Goal: Transaction & Acquisition: Book appointment/travel/reservation

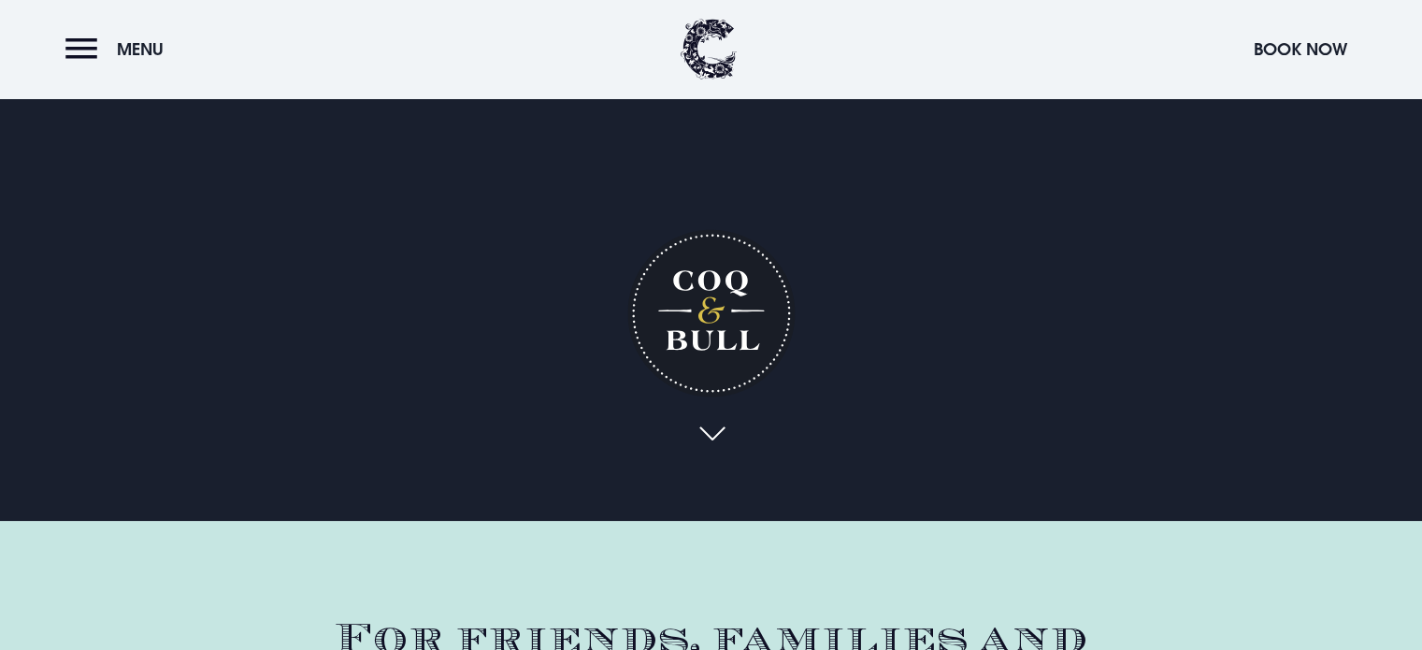
scroll to position [374, 0]
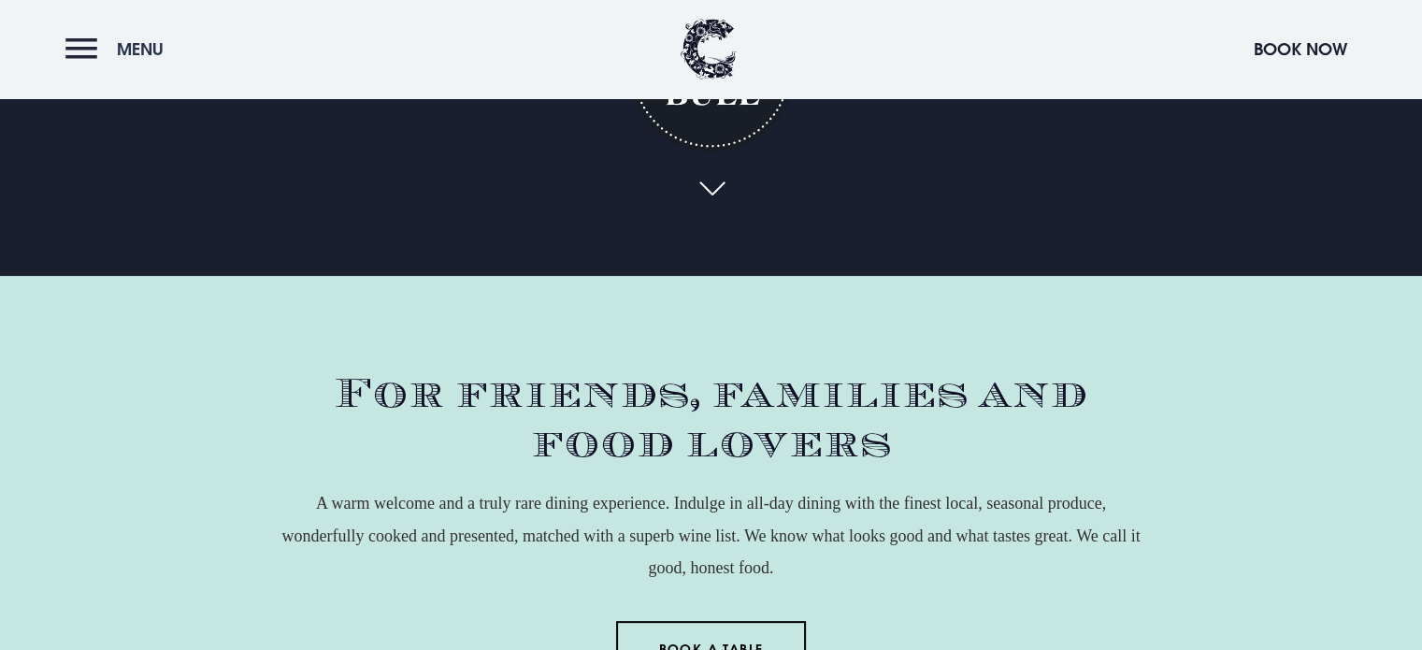
click at [76, 43] on button "Menu" at bounding box center [118, 49] width 107 height 40
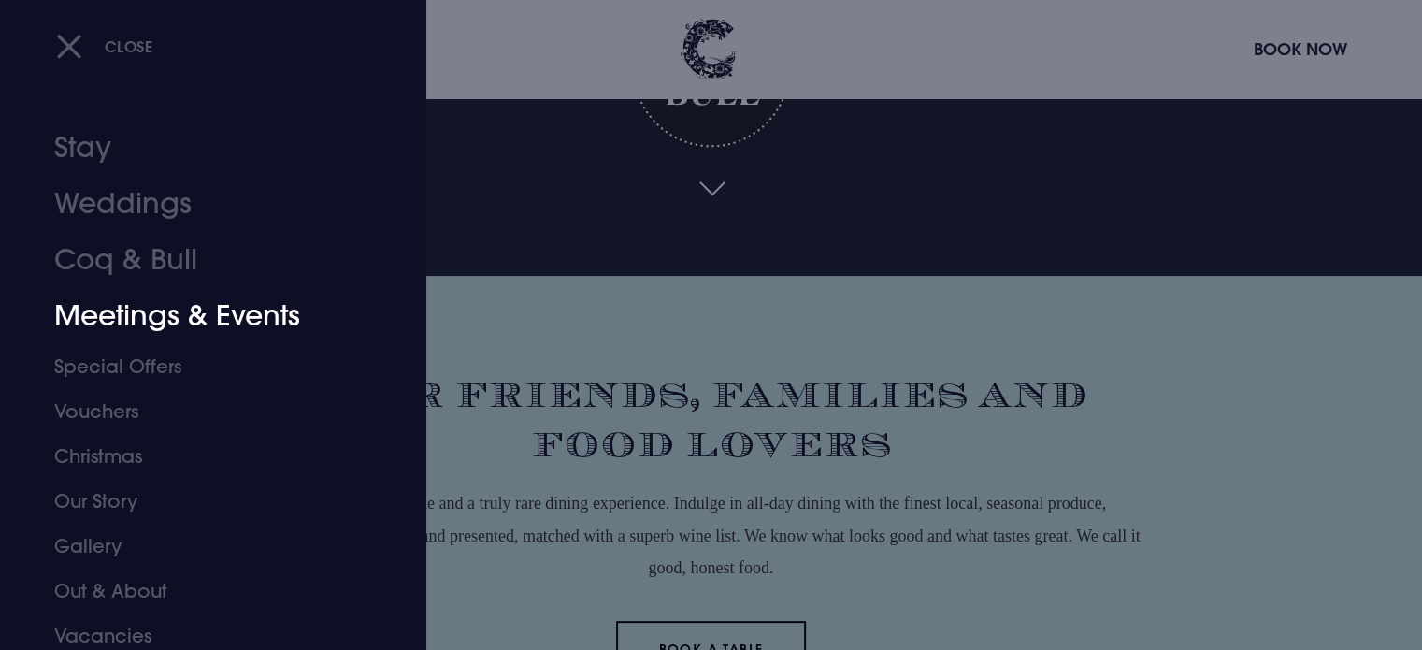
click at [144, 317] on link "Meetings & Events" at bounding box center [201, 316] width 295 height 56
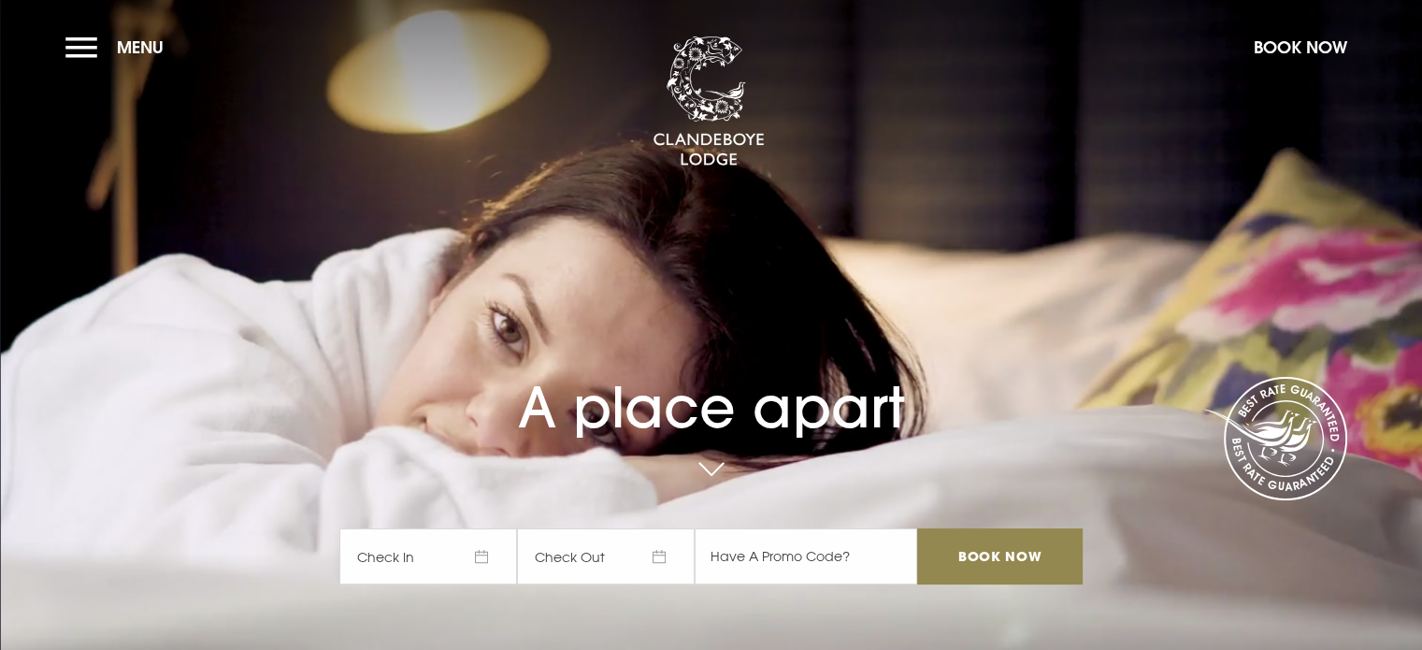
click at [84, 48] on button "Menu" at bounding box center [118, 47] width 107 height 40
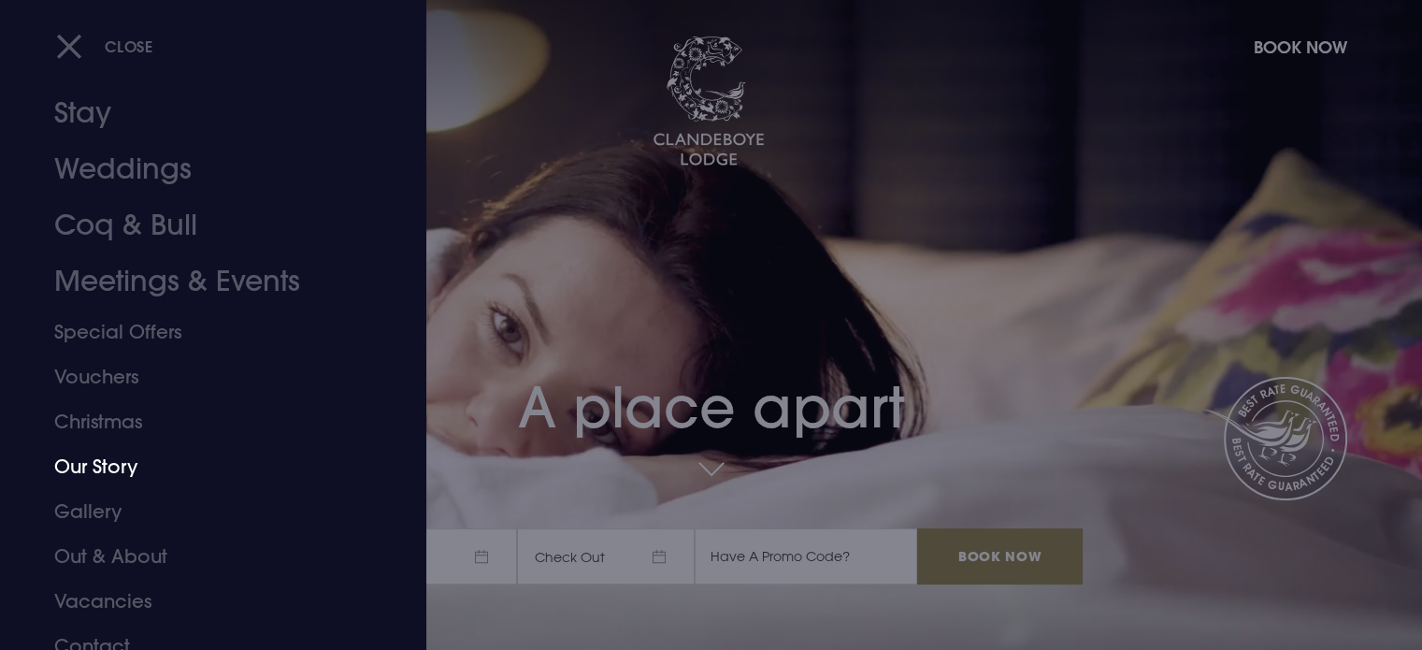
scroll to position [52, 0]
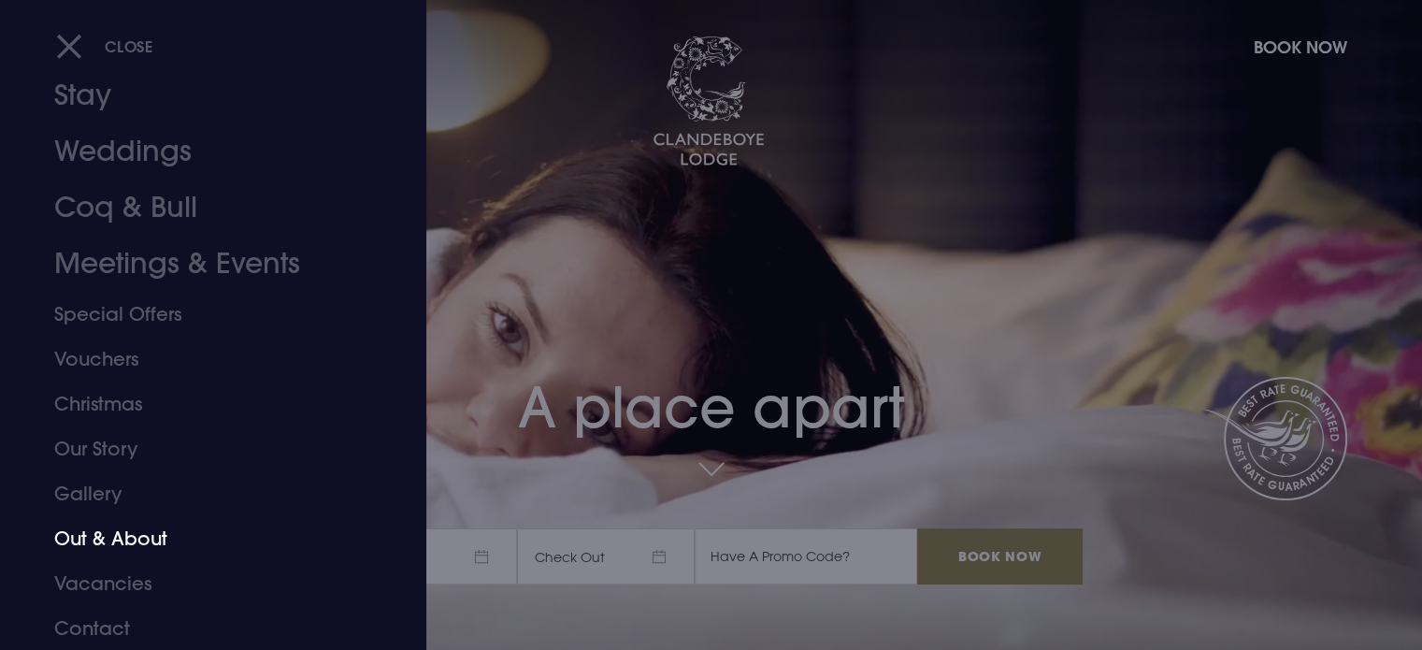
click at [139, 540] on link "Out & About" at bounding box center [201, 538] width 295 height 45
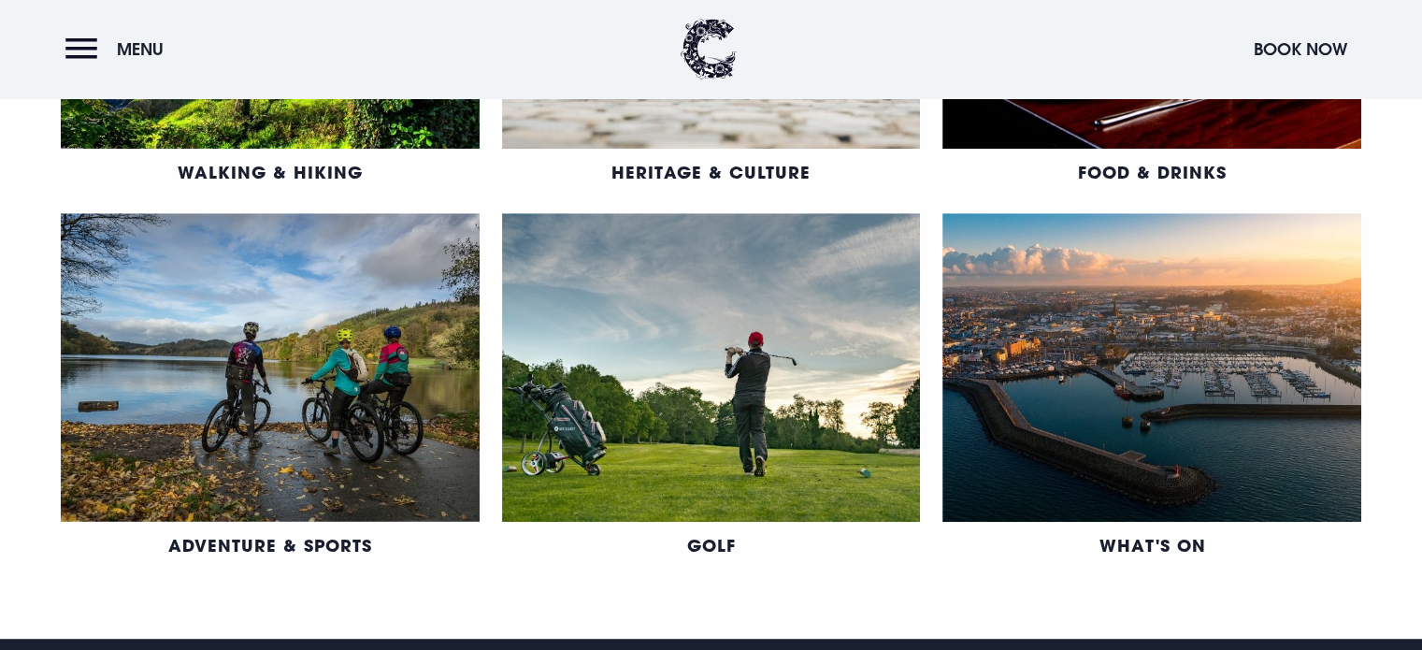
scroll to position [1122, 0]
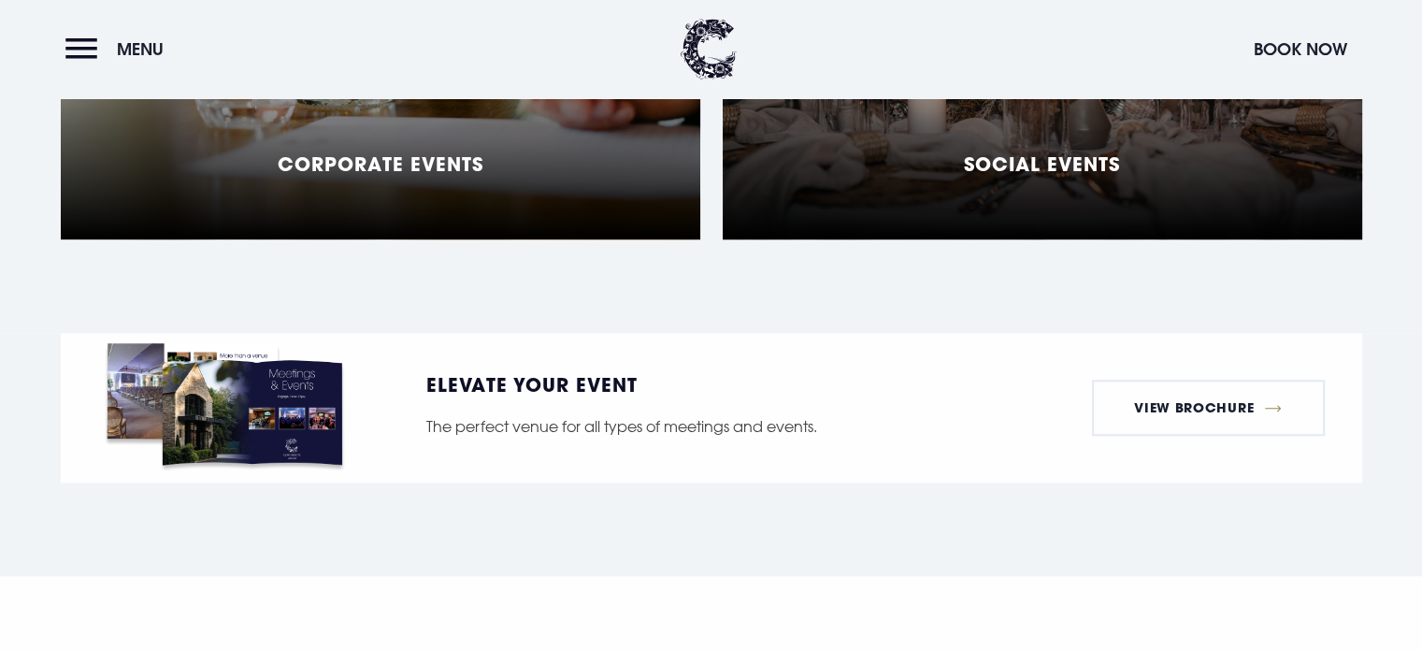
scroll to position [1869, 0]
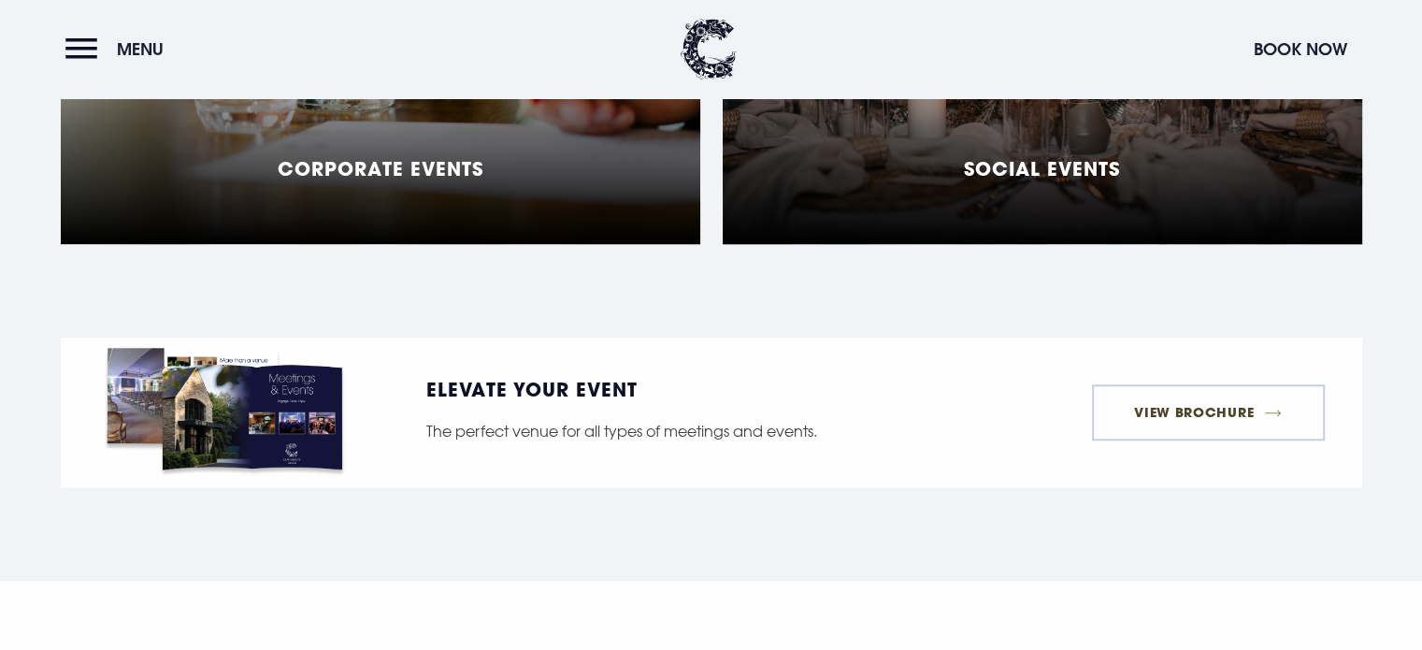
click at [1148, 388] on link "View Brochure" at bounding box center [1208, 412] width 233 height 56
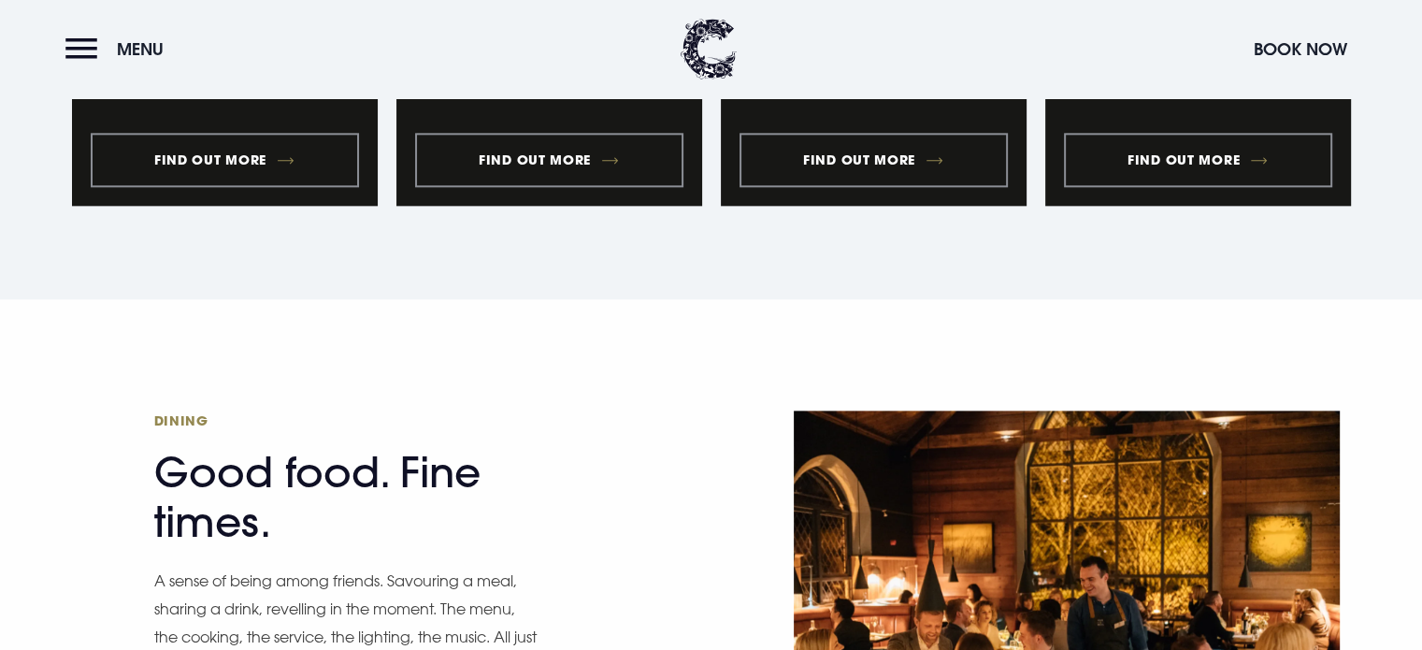
scroll to position [1589, 0]
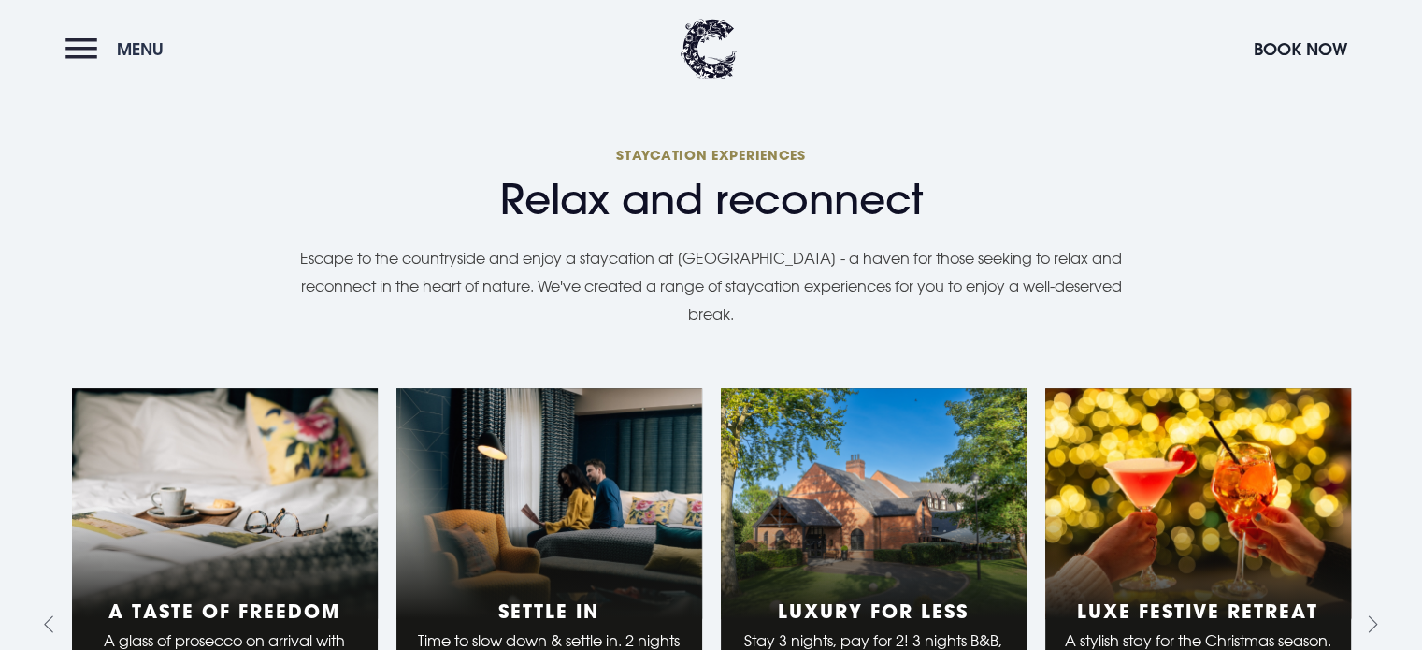
click at [77, 36] on button "Menu" at bounding box center [118, 49] width 107 height 40
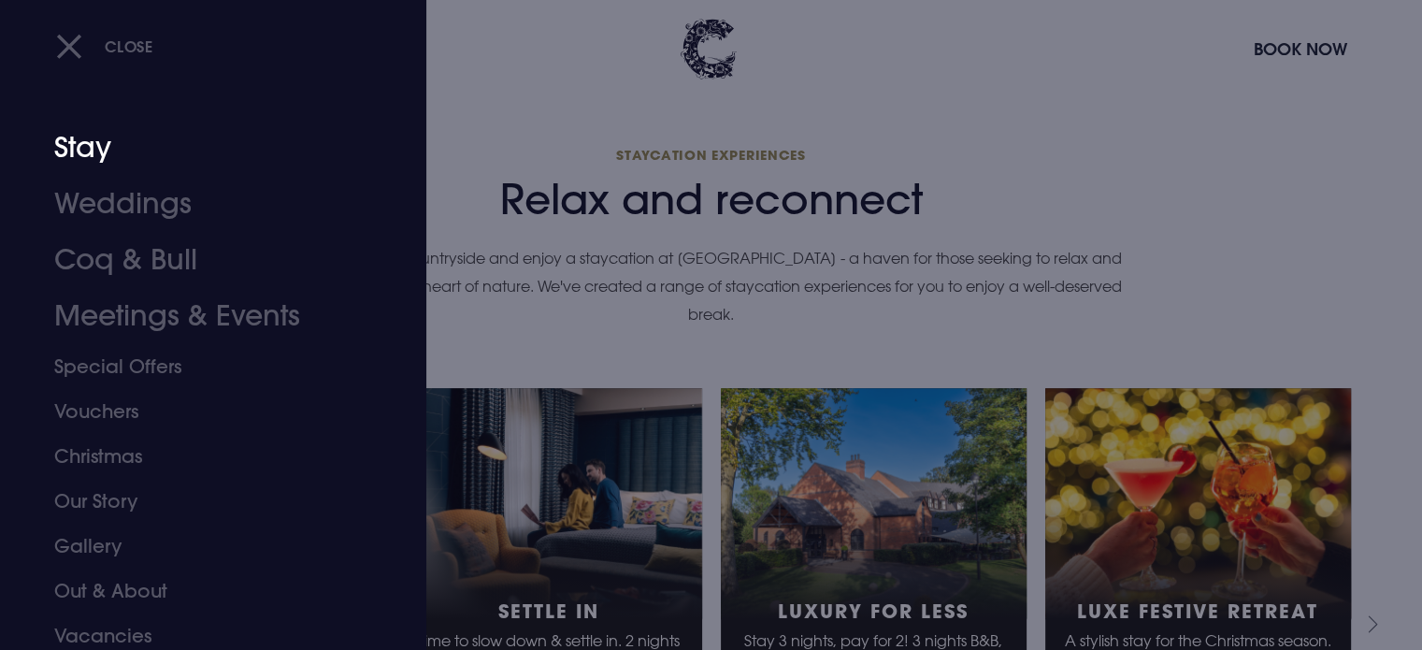
click at [84, 148] on link "Stay" at bounding box center [201, 148] width 295 height 56
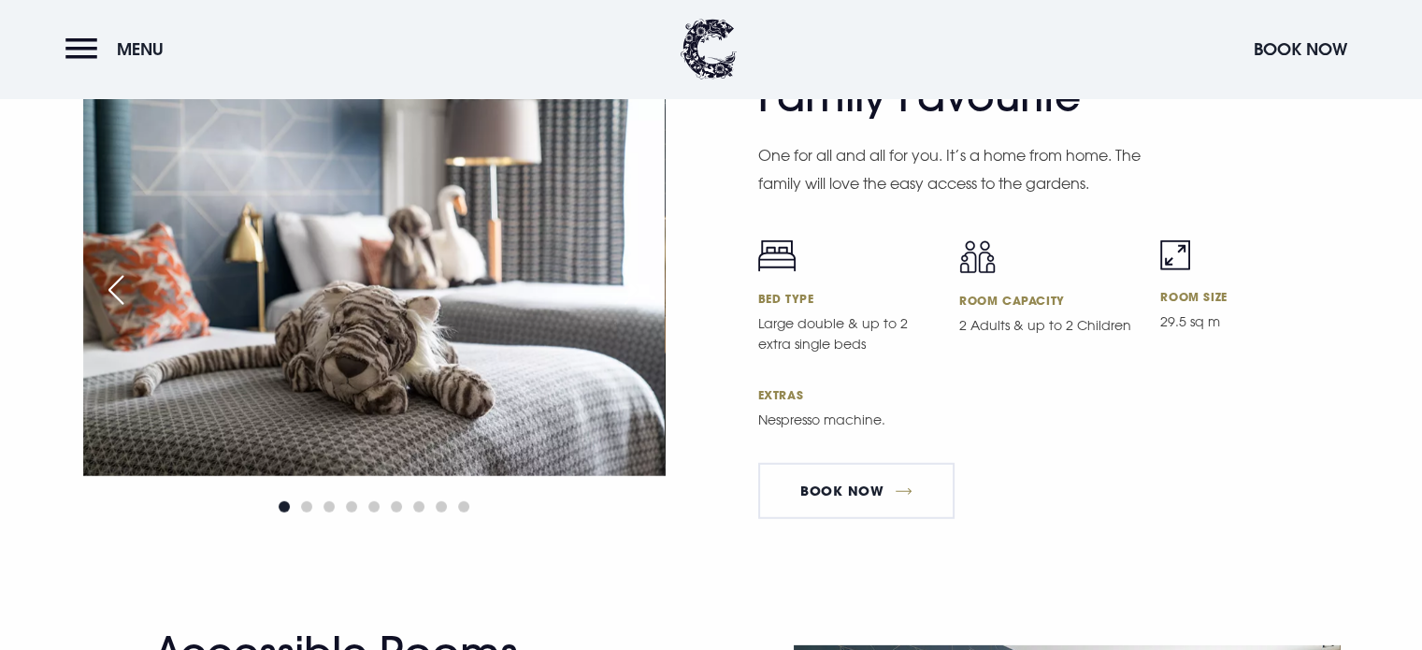
scroll to position [5234, 0]
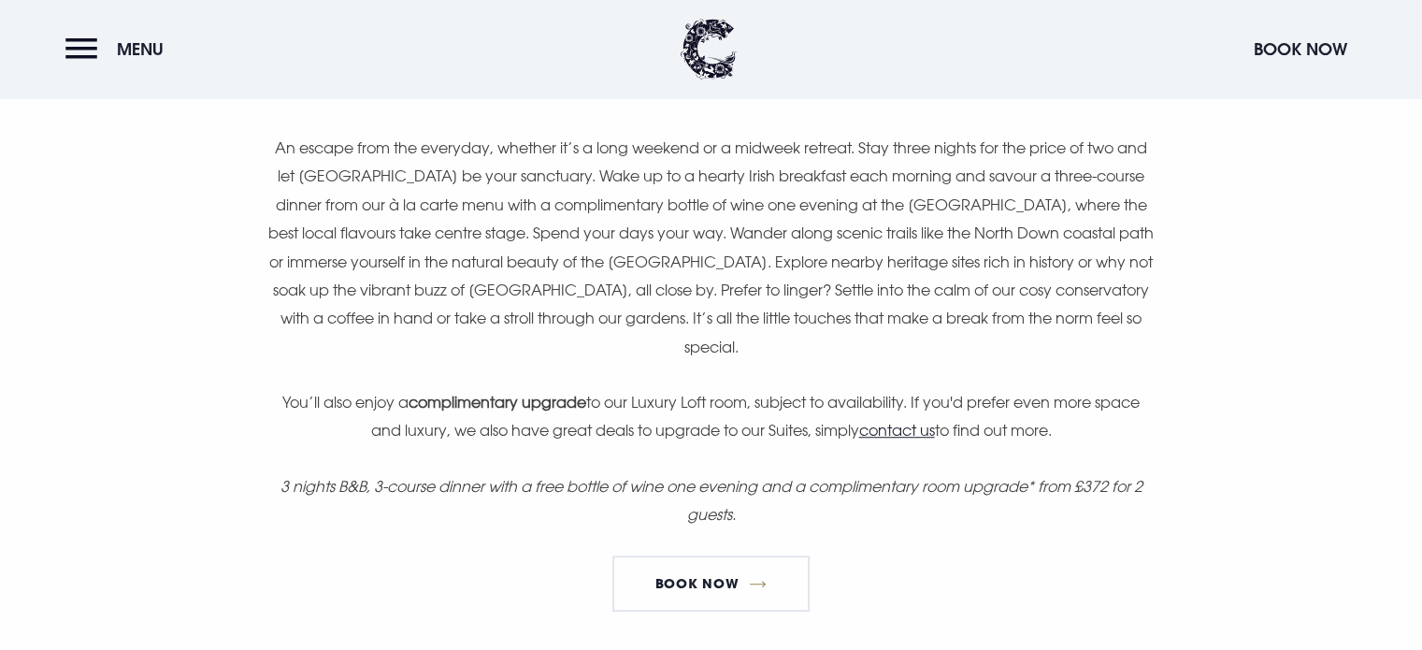
scroll to position [1215, 0]
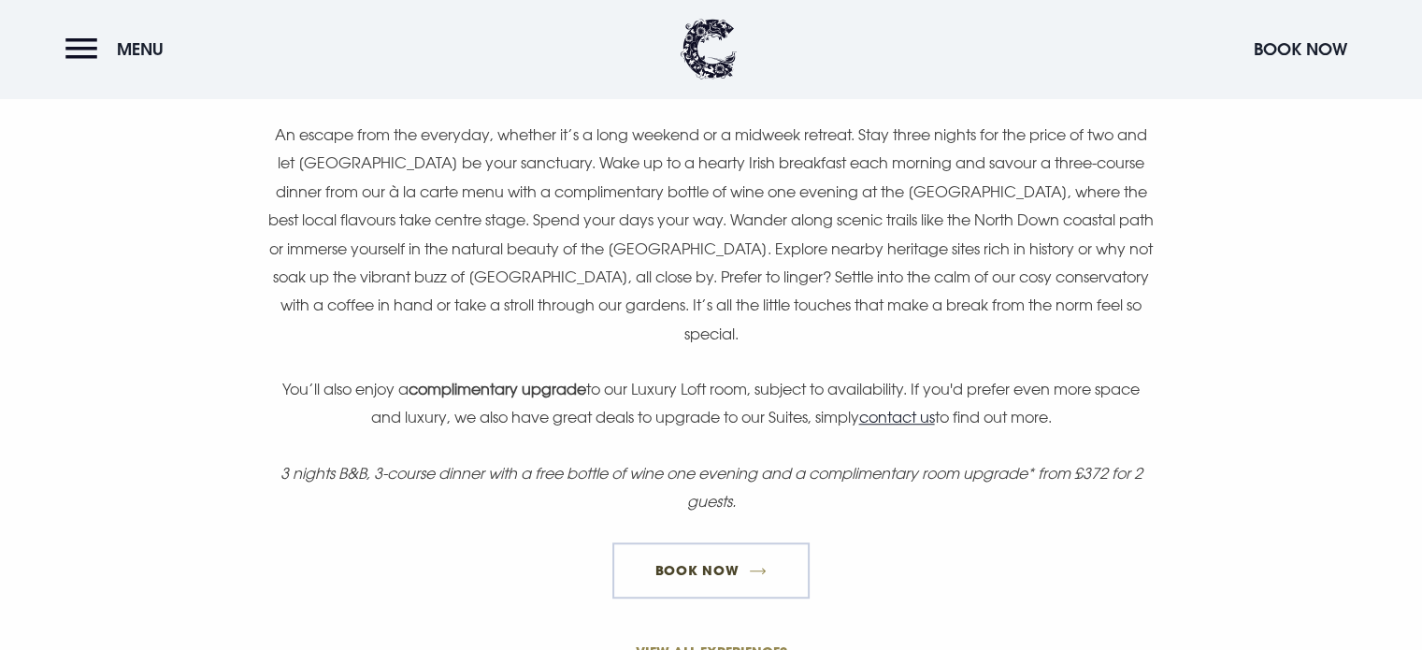
click at [715, 571] on link "Book Now" at bounding box center [710, 570] width 196 height 56
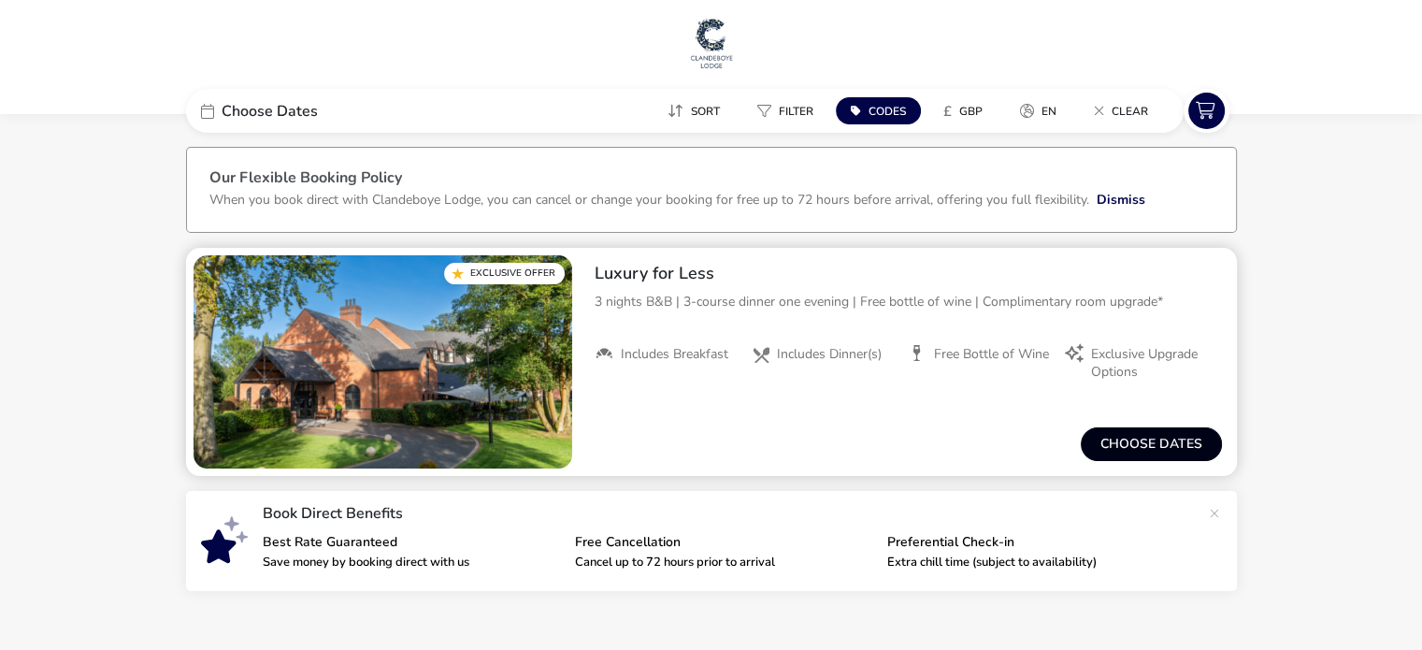
click at [1169, 443] on button "Choose dates" at bounding box center [1151, 444] width 141 height 34
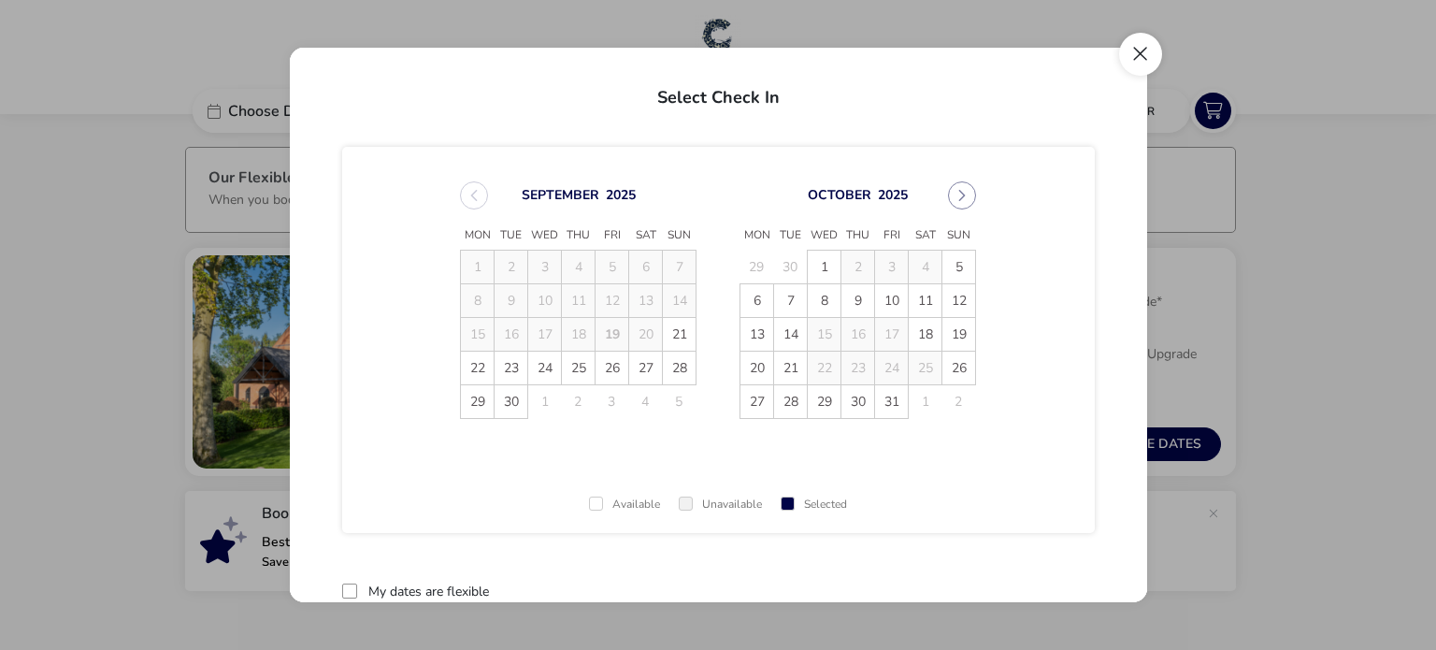
click at [1137, 57] on button "Close" at bounding box center [1140, 54] width 43 height 43
